Goal: Find specific page/section: Find specific page/section

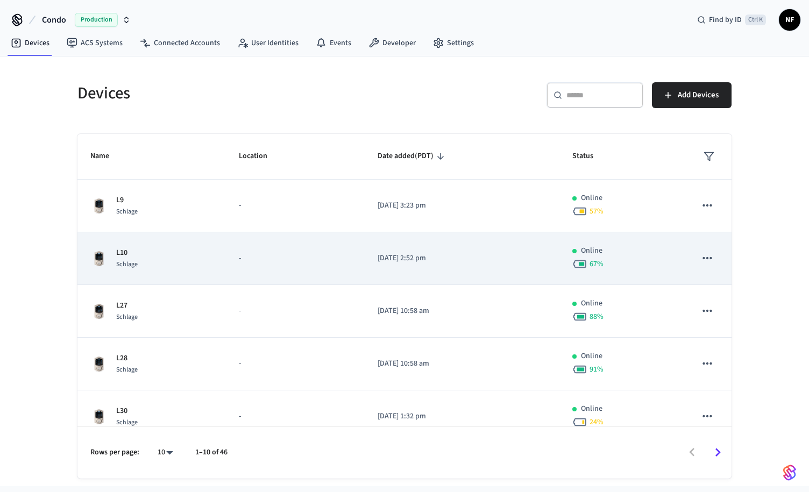
click at [239, 259] on p "-" at bounding box center [295, 258] width 113 height 11
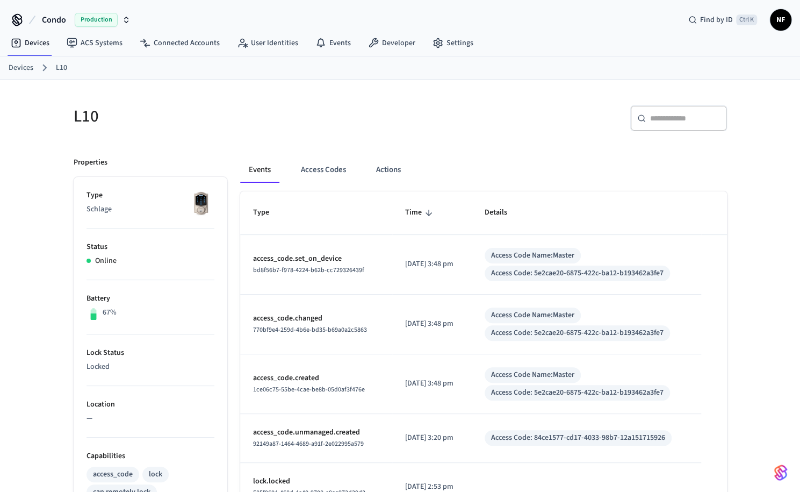
scroll to position [1, 0]
click at [316, 173] on button "Access Codes" at bounding box center [323, 169] width 62 height 26
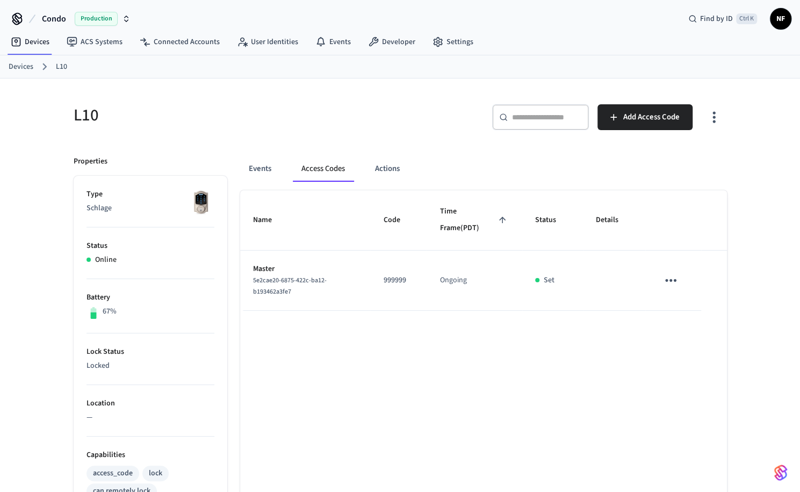
click at [347, 115] on h5 "L10" at bounding box center [234, 115] width 320 height 22
click at [305, 100] on div "L10" at bounding box center [227, 114] width 333 height 47
click at [267, 168] on button "Events" at bounding box center [260, 169] width 40 height 26
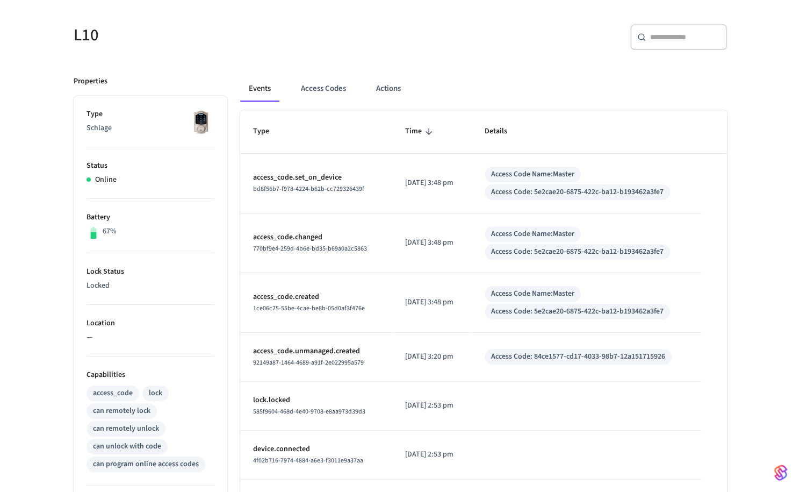
scroll to position [80, 0]
click at [391, 88] on button "Actions" at bounding box center [389, 90] width 42 height 26
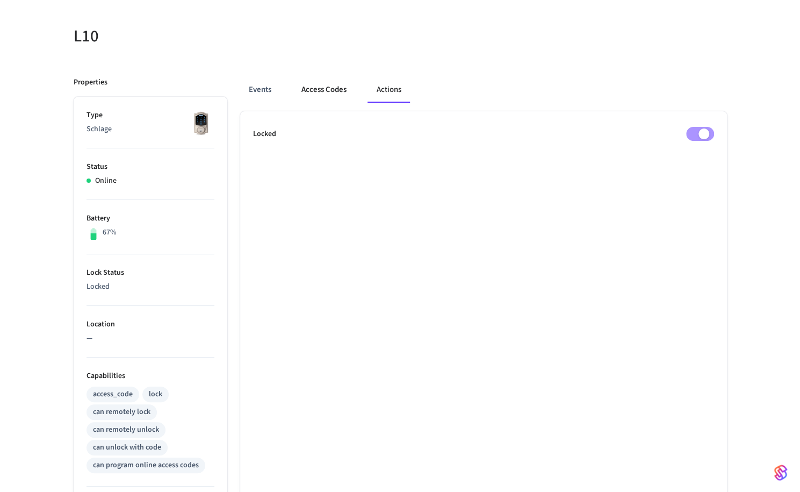
click at [326, 87] on button "Access Codes" at bounding box center [324, 90] width 62 height 26
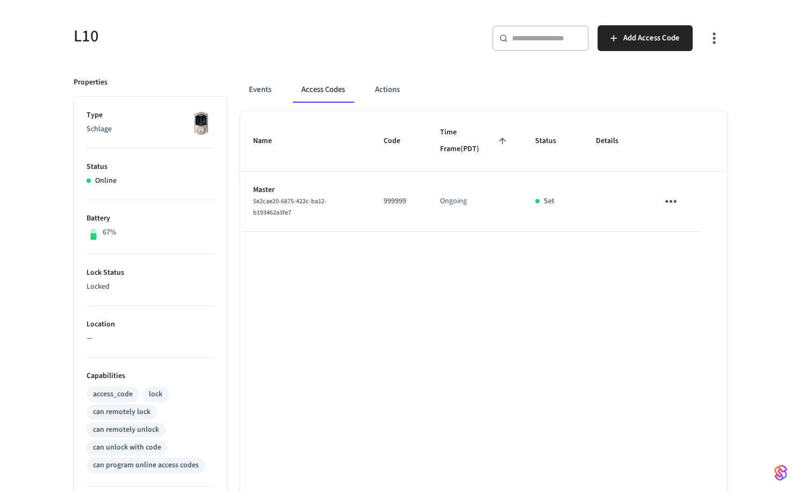
scroll to position [0, 0]
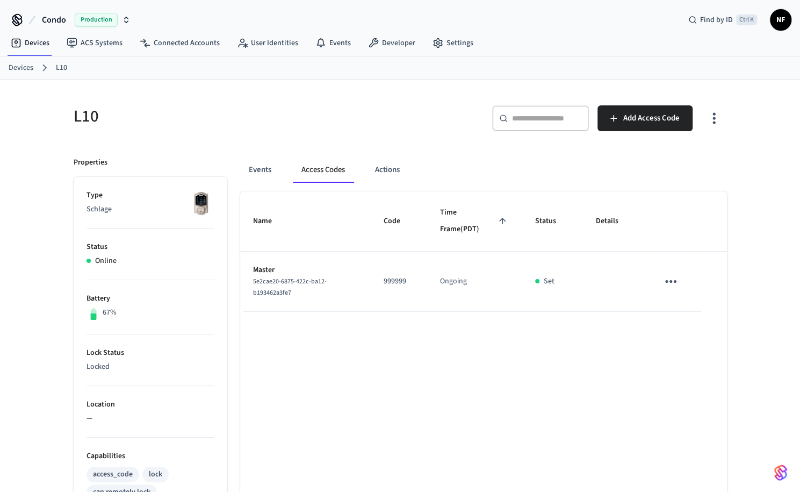
click at [25, 64] on link "Devices" at bounding box center [21, 67] width 25 height 11
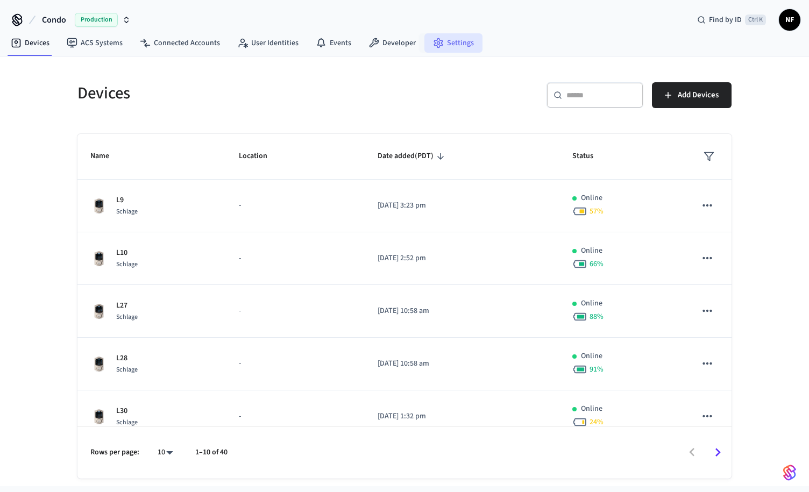
click at [441, 40] on link "Settings" at bounding box center [453, 42] width 58 height 19
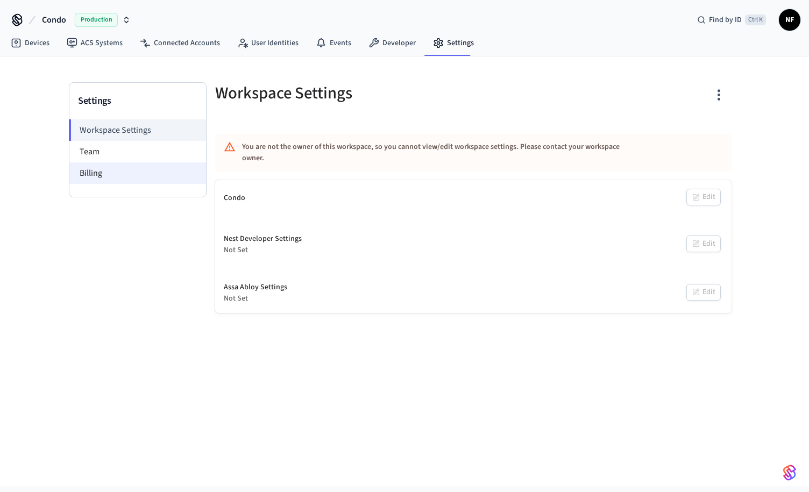
click at [110, 178] on li "Billing" at bounding box center [137, 173] width 137 height 22
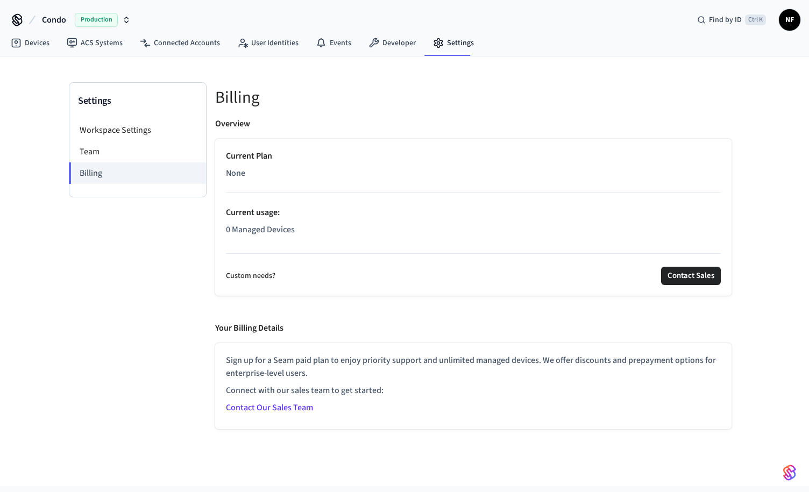
click at [501, 313] on div "Overview Current Plan None Current usage : 0 Managed Devices Custom needs? Cont…" at bounding box center [473, 273] width 516 height 312
click at [133, 234] on div "Settings Workspace Settings Team Billing" at bounding box center [138, 255] width 138 height 347
click at [45, 46] on link "Devices" at bounding box center [30, 42] width 56 height 19
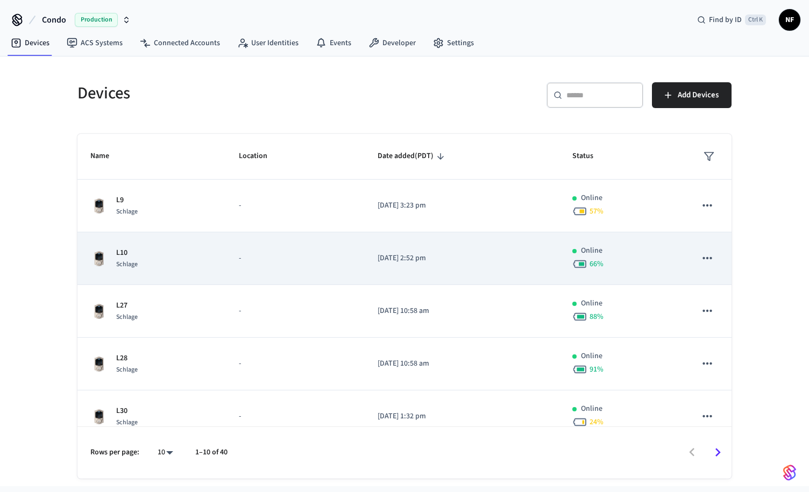
click at [218, 258] on td "L10 Schlage" at bounding box center [151, 258] width 148 height 53
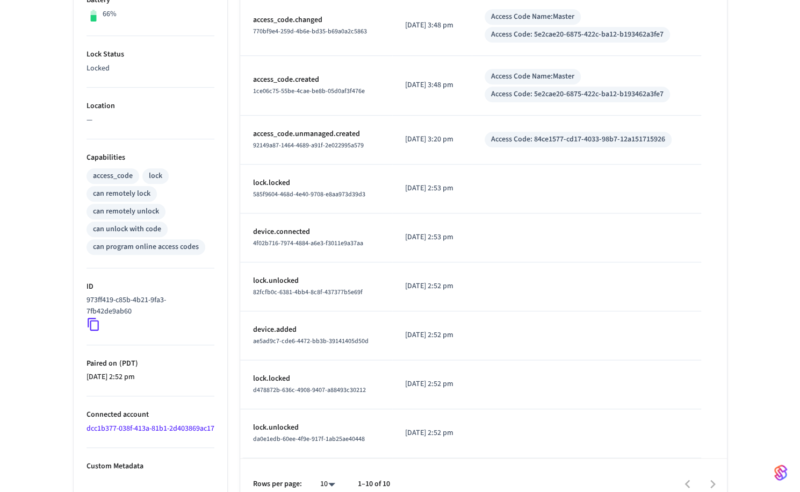
scroll to position [314, 0]
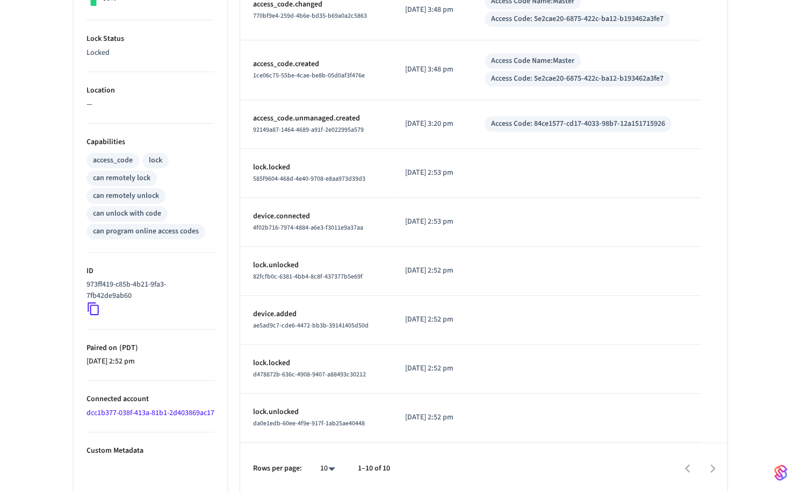
click at [94, 305] on icon at bounding box center [94, 309] width 14 height 14
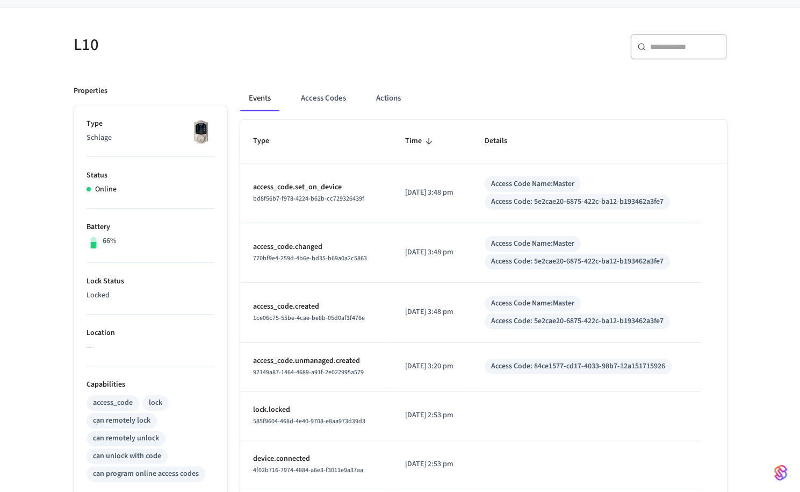
scroll to position [0, 0]
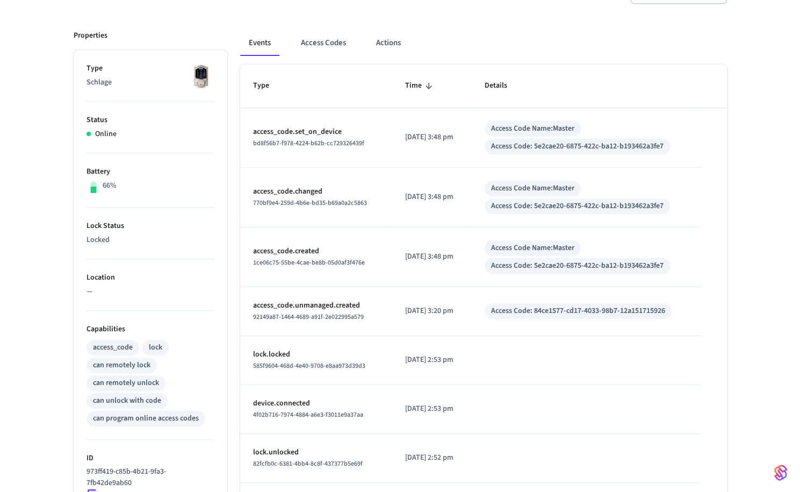
scroll to position [138, 0]
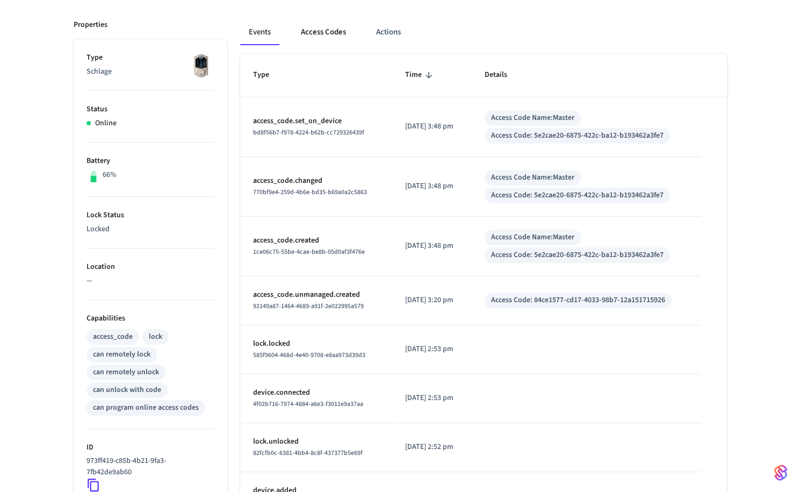
click at [319, 32] on button "Access Codes" at bounding box center [323, 32] width 62 height 26
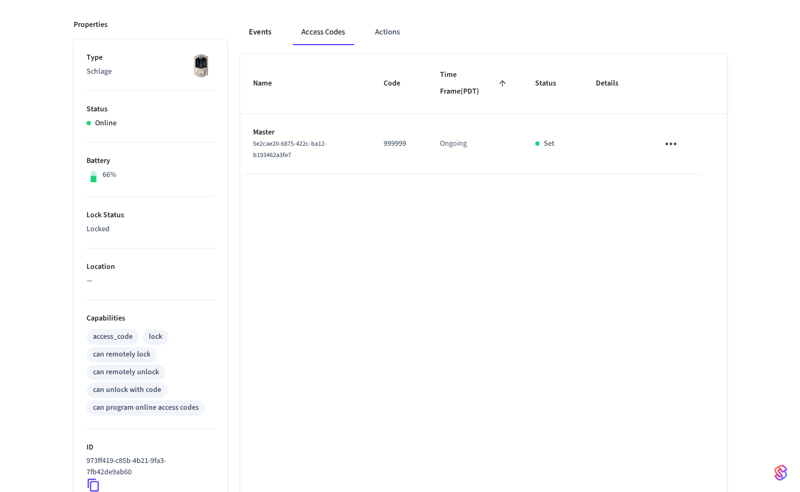
click at [268, 33] on button "Events" at bounding box center [260, 32] width 40 height 26
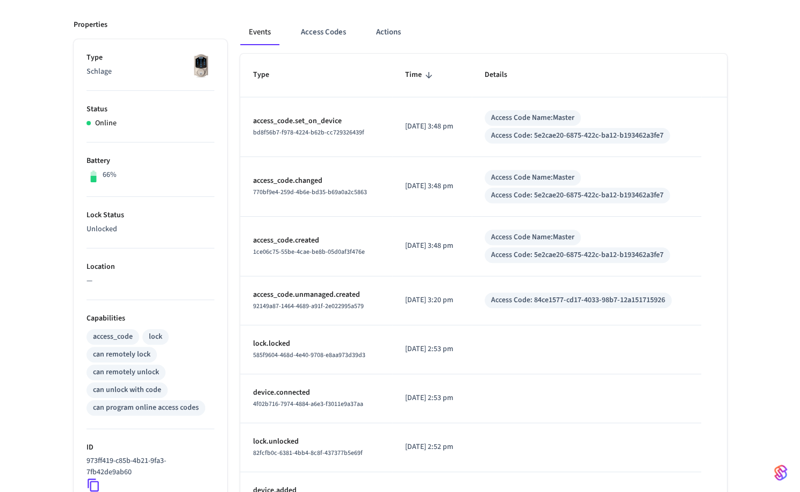
scroll to position [0, 0]
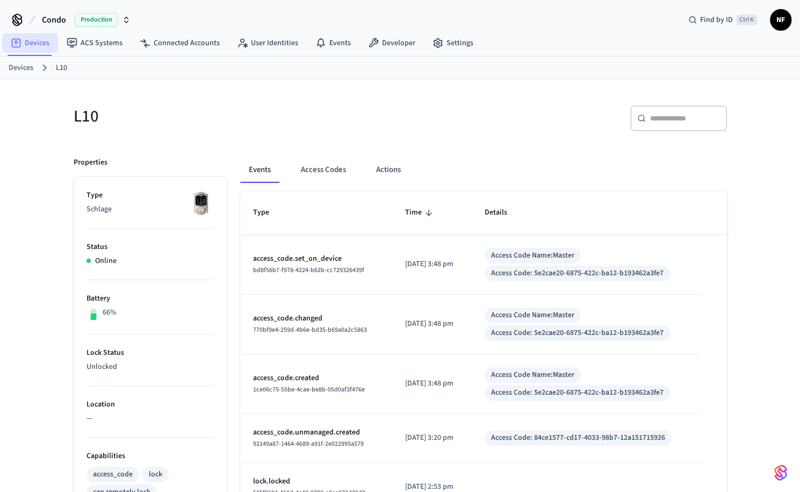
click at [39, 42] on link "Devices" at bounding box center [30, 42] width 56 height 19
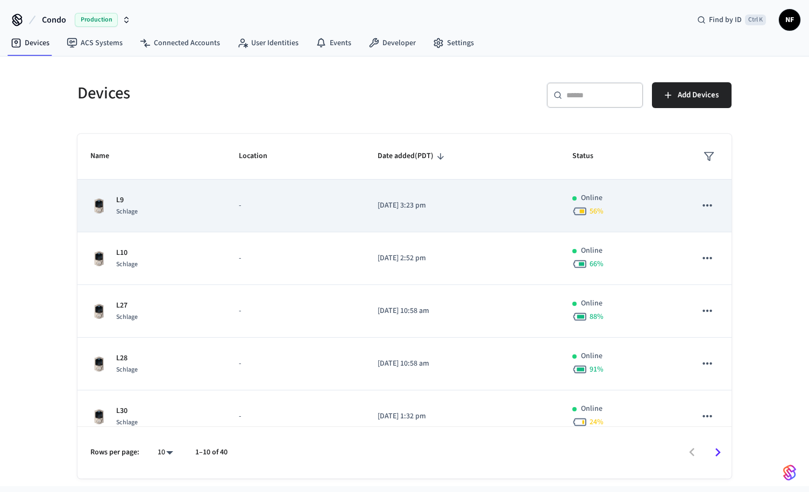
click at [277, 207] on p "-" at bounding box center [295, 205] width 113 height 11
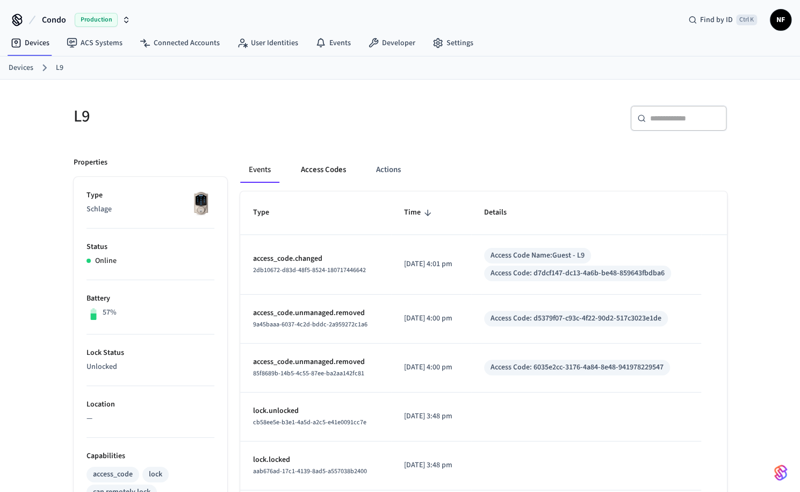
click at [328, 180] on button "Access Codes" at bounding box center [323, 170] width 62 height 26
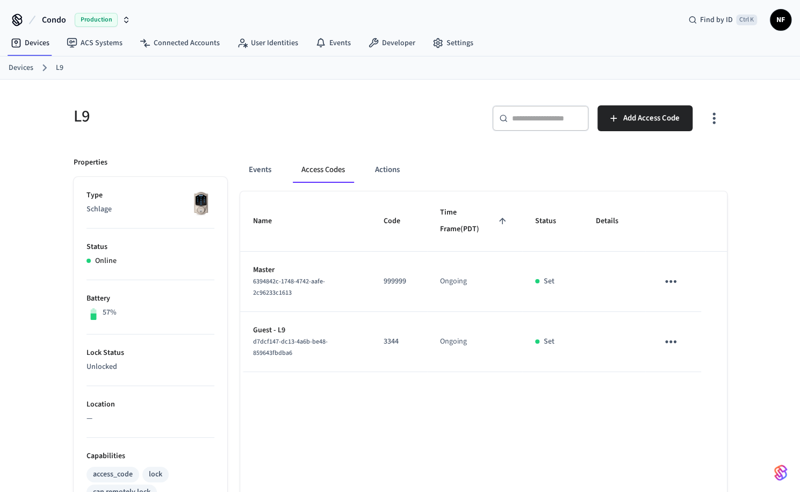
click at [330, 102] on div "L9" at bounding box center [227, 115] width 333 height 47
click at [39, 248] on div "L9 ​ ​ Add Access Code Properties Type Schlage Status Online Battery 57% Lock S…" at bounding box center [400, 433] width 800 height 706
